Goal: Find specific page/section: Find specific page/section

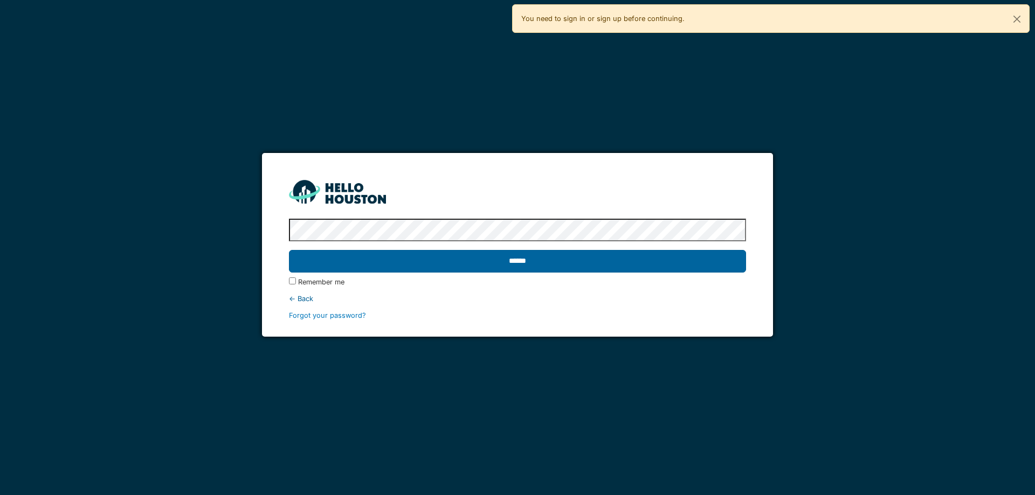
click at [653, 260] on input "******" at bounding box center [517, 261] width 457 height 23
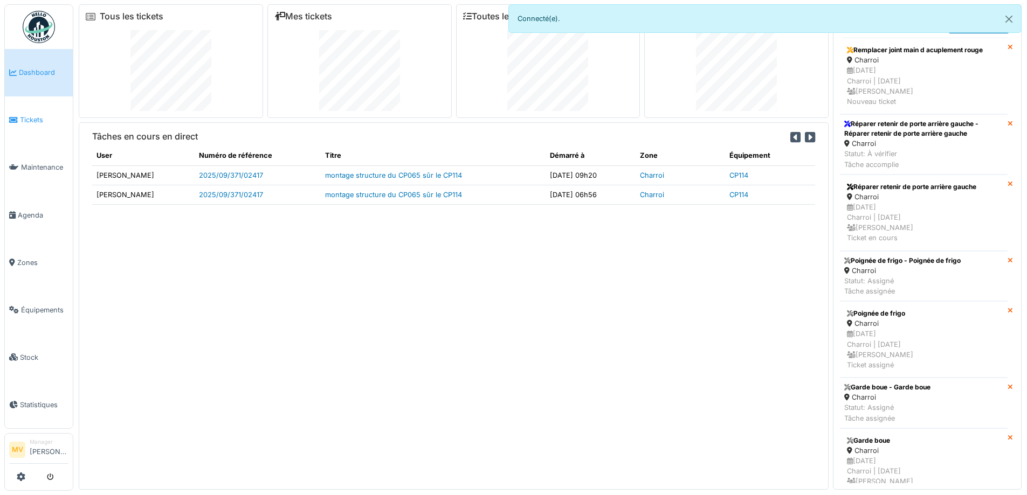
click at [44, 115] on span "Tickets" at bounding box center [44, 120] width 49 height 10
